Goal: Communication & Community: Ask a question

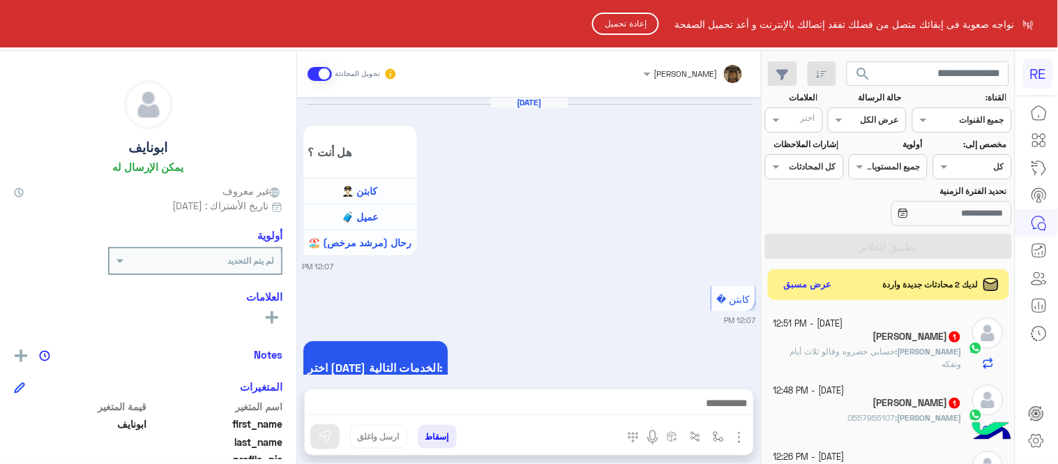
scroll to position [680, 0]
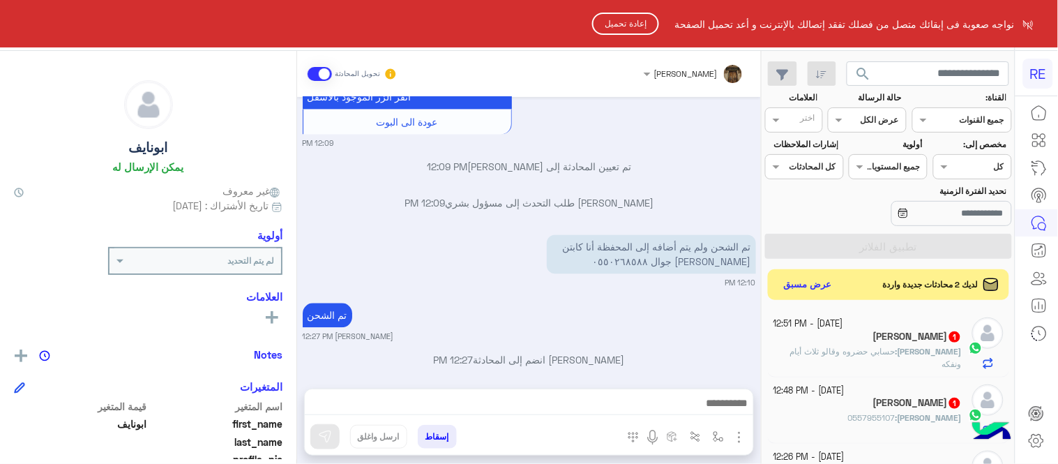
click at [618, 36] on html "RE نواجه صعوبة فى إبقائك متصل من فضلك تفقد إتصالك بالإنترنت و أعد تحميل الصفحة …" at bounding box center [529, 232] width 1058 height 464
click at [618, 32] on button "إعادة تحميل" at bounding box center [625, 24] width 67 height 22
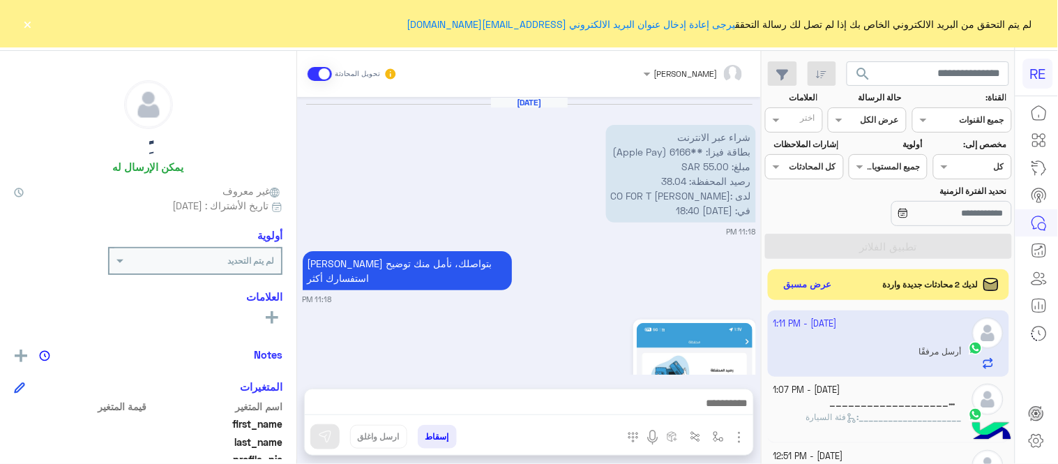
scroll to position [1555, 0]
